Goal: Check status: Check status

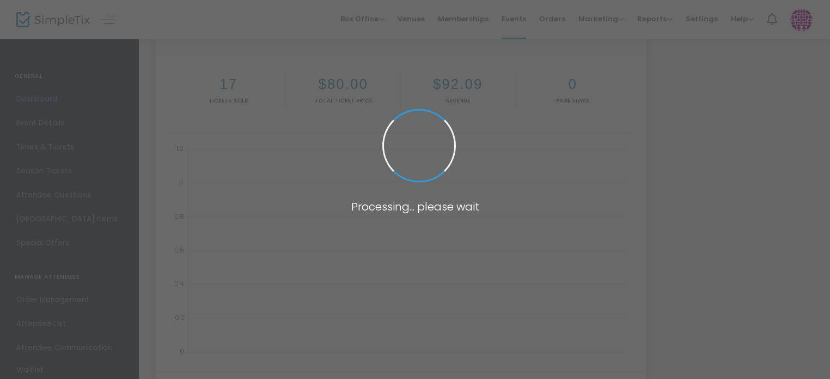
scroll to position [156, 0]
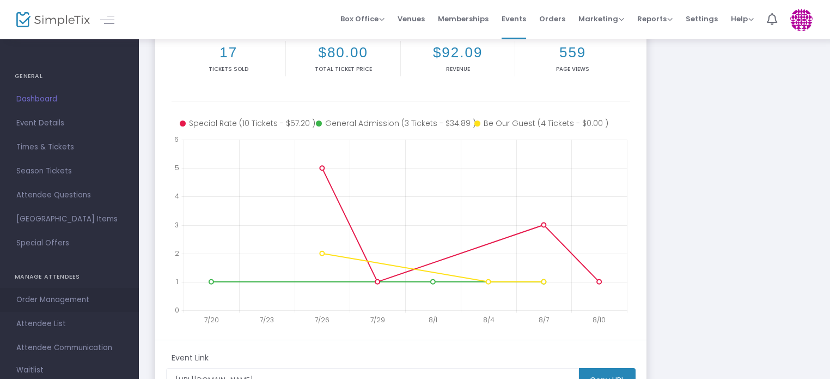
click at [40, 294] on span "Order Management" at bounding box center [69, 299] width 106 height 14
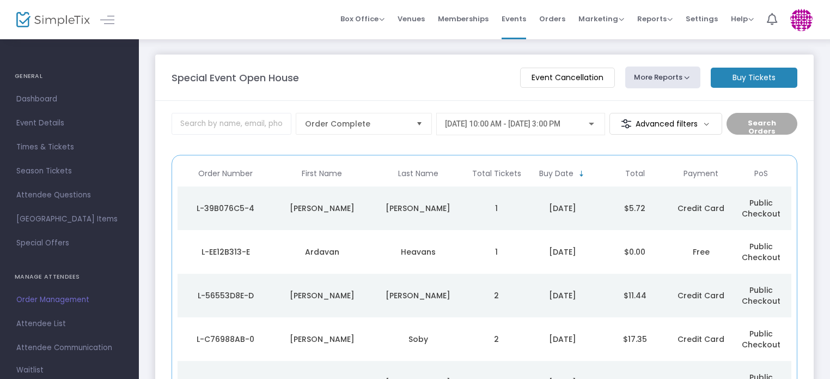
click at [449, 209] on div "[PERSON_NAME]" at bounding box center [418, 208] width 91 height 11
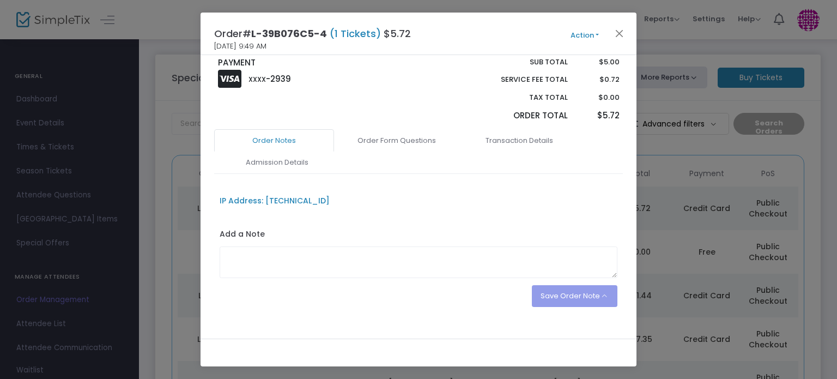
scroll to position [170, 0]
click at [292, 163] on link "Admission Details" at bounding box center [277, 163] width 120 height 23
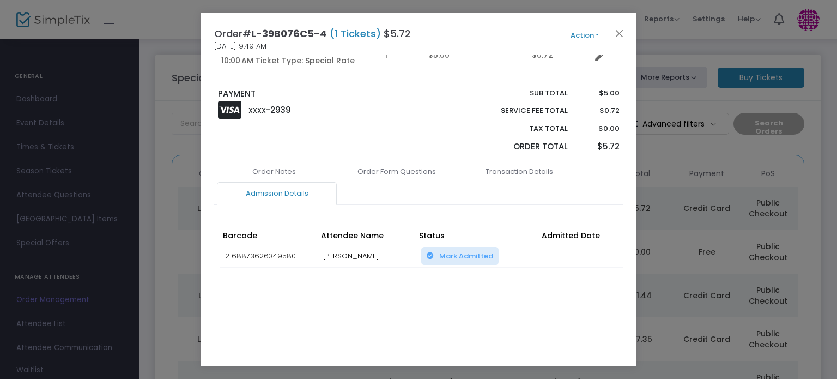
scroll to position [142, 0]
click at [394, 168] on link "Order Form Questions" at bounding box center [397, 171] width 120 height 23
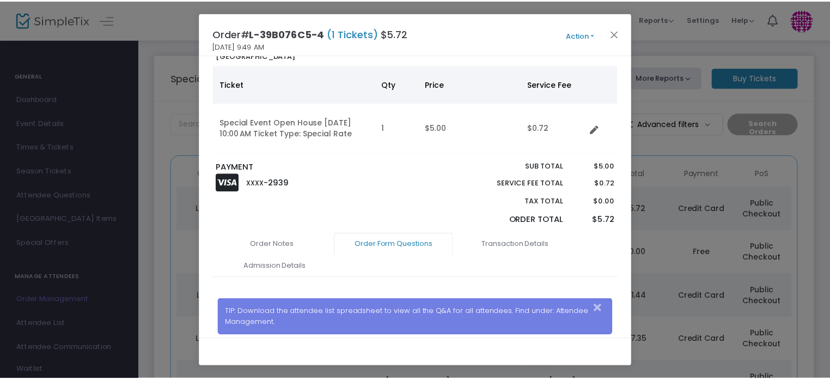
scroll to position [66, 0]
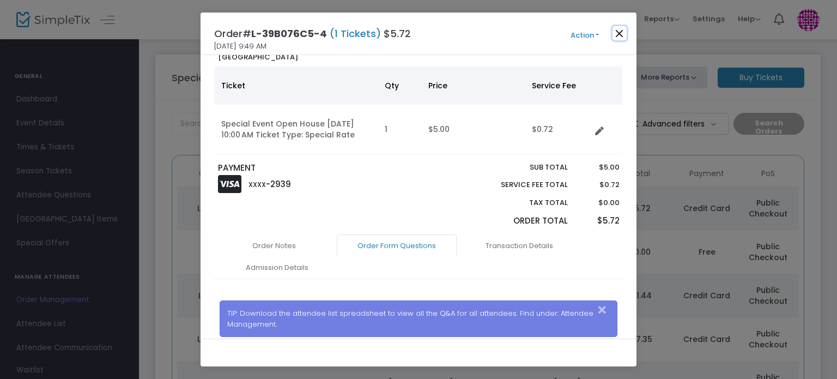
click at [619, 32] on button "Close" at bounding box center [619, 33] width 14 height 14
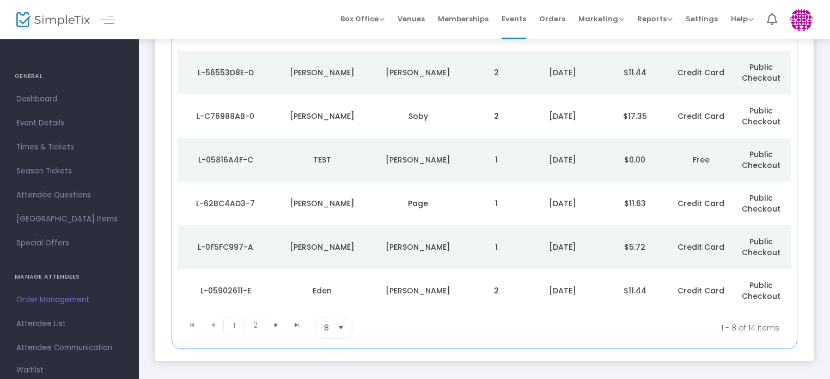
scroll to position [224, 0]
click at [254, 322] on span "2" at bounding box center [255, 323] width 21 height 16
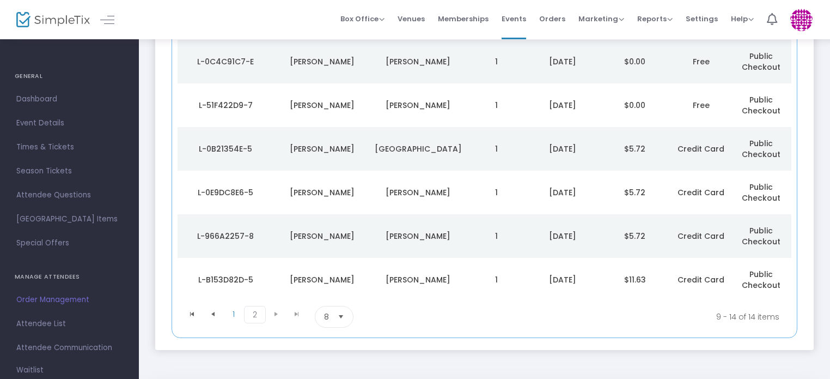
scroll to position [147, 0]
click at [234, 314] on span "1" at bounding box center [233, 313] width 21 height 16
